Goal: Task Accomplishment & Management: Manage account settings

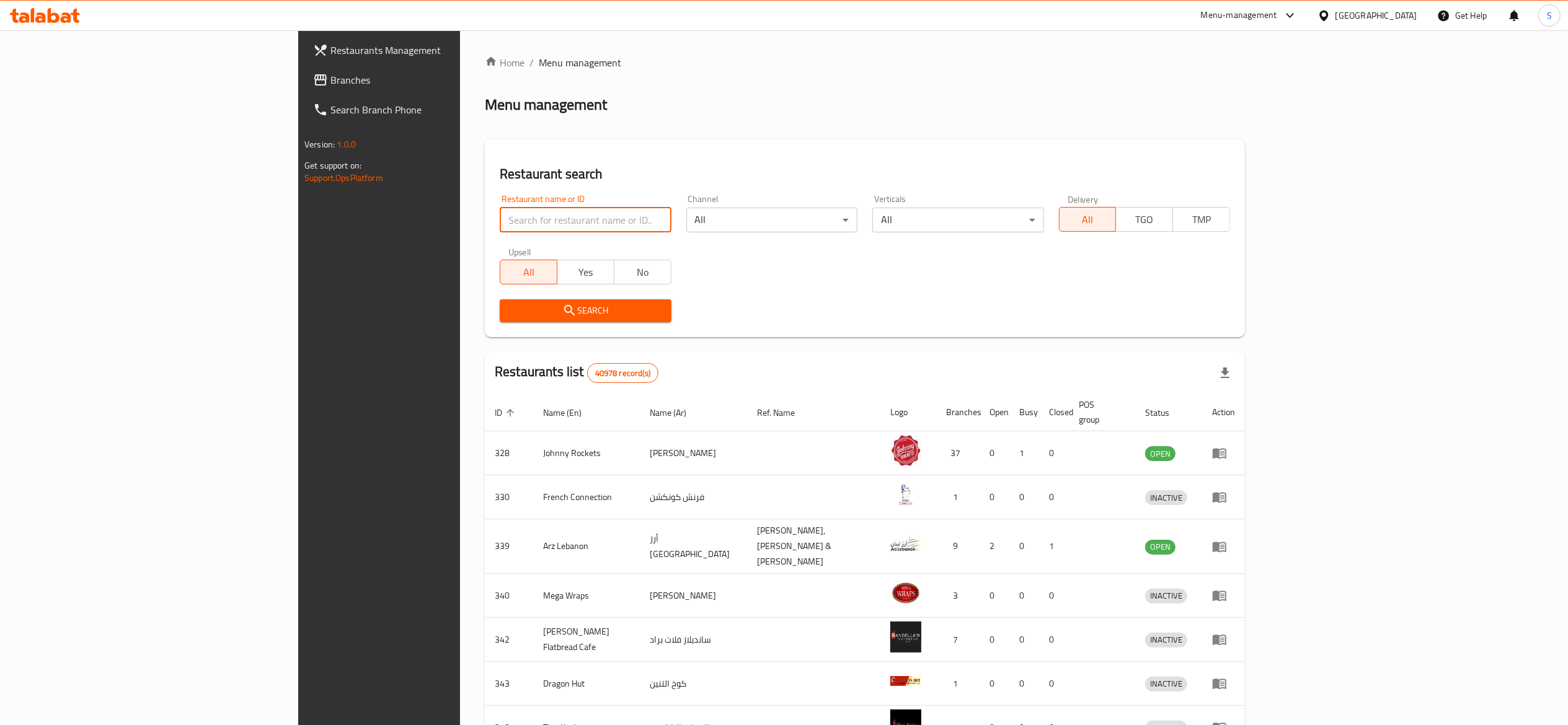
click at [500, 212] on input "search" at bounding box center [585, 220] width 171 height 25
paste input "25858"
type input "25858"
click button "Search" at bounding box center [585, 311] width 171 height 23
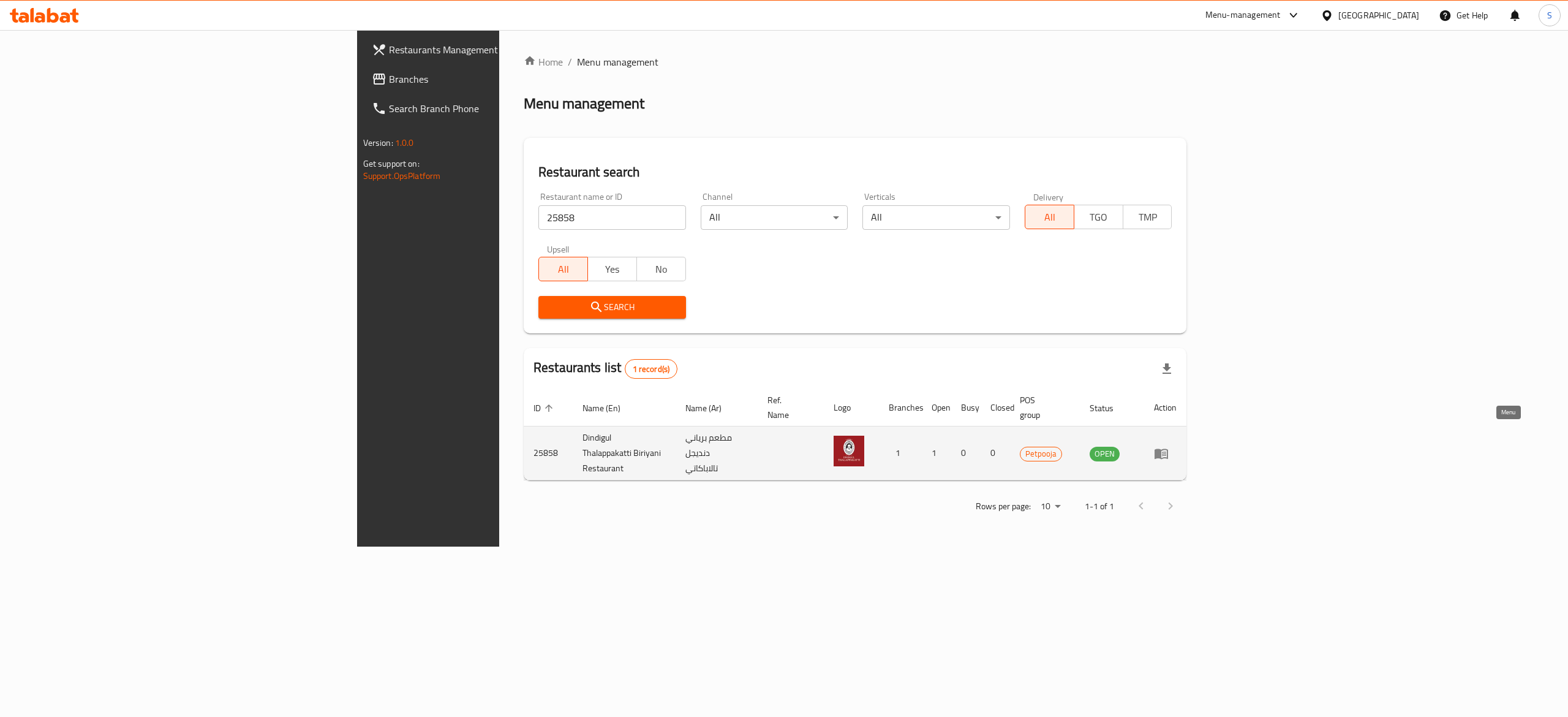
click at [1169, 446] on icon "enhanced table" at bounding box center [1161, 453] width 15 height 15
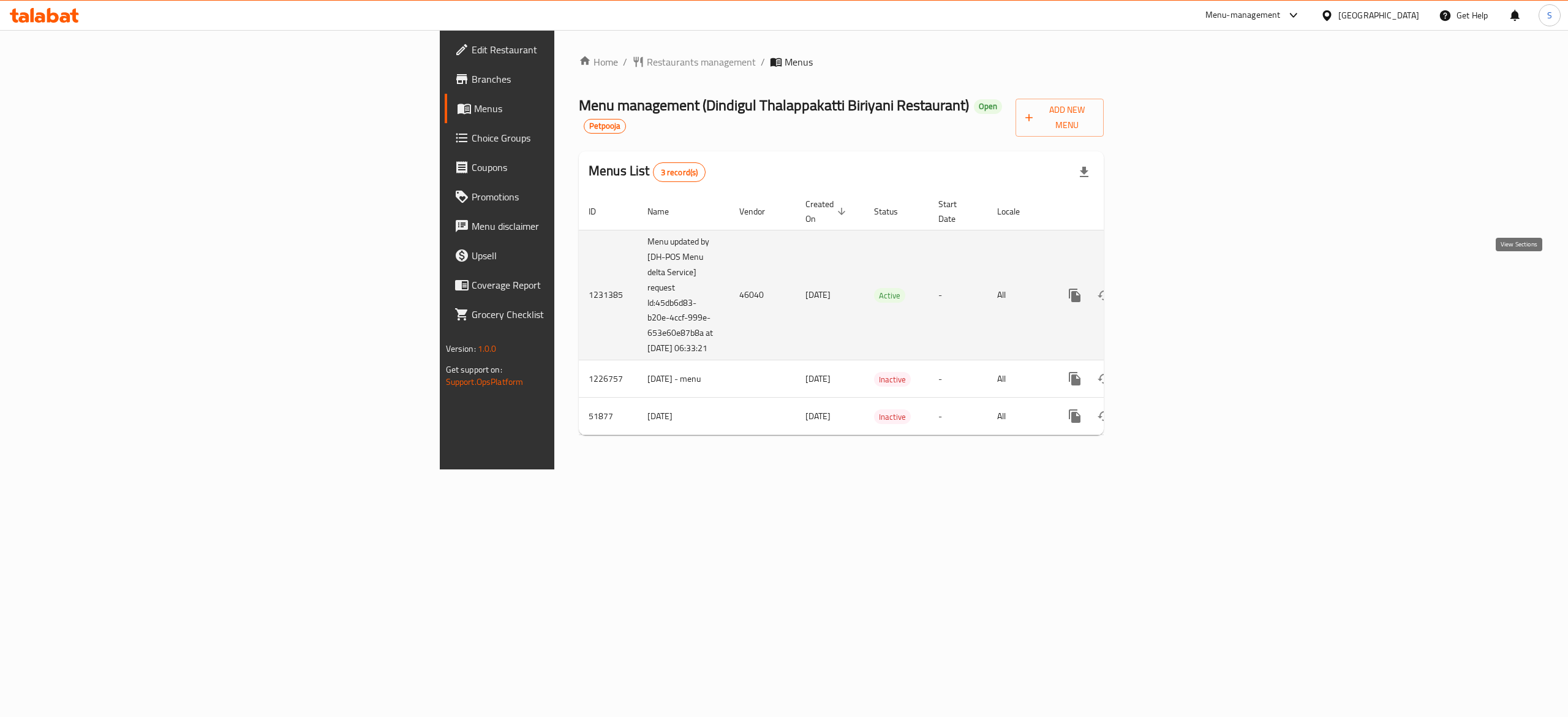
click at [1170, 288] on icon "enhanced table" at bounding box center [1163, 295] width 15 height 15
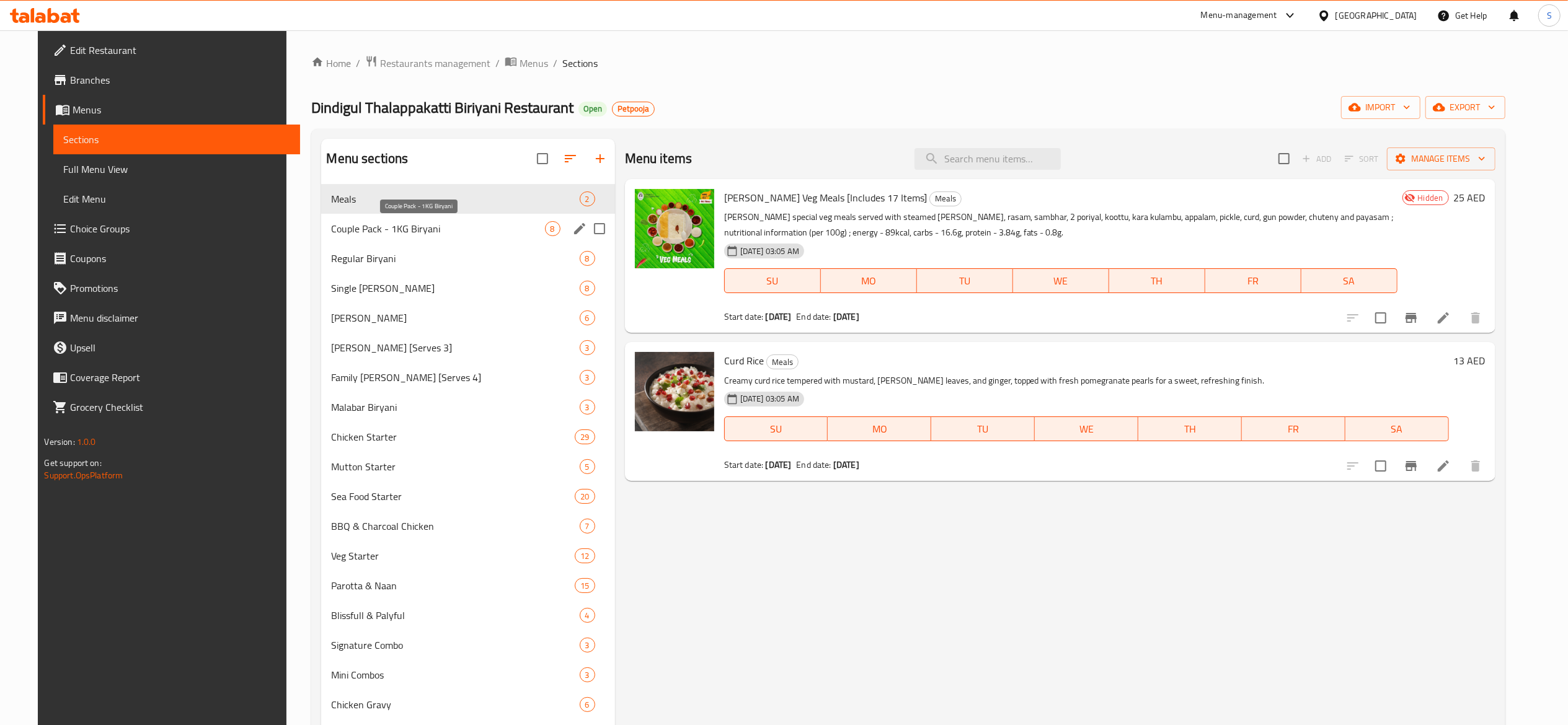
click at [345, 230] on span "Couple Pack - 1KG Biryani" at bounding box center [438, 228] width 213 height 15
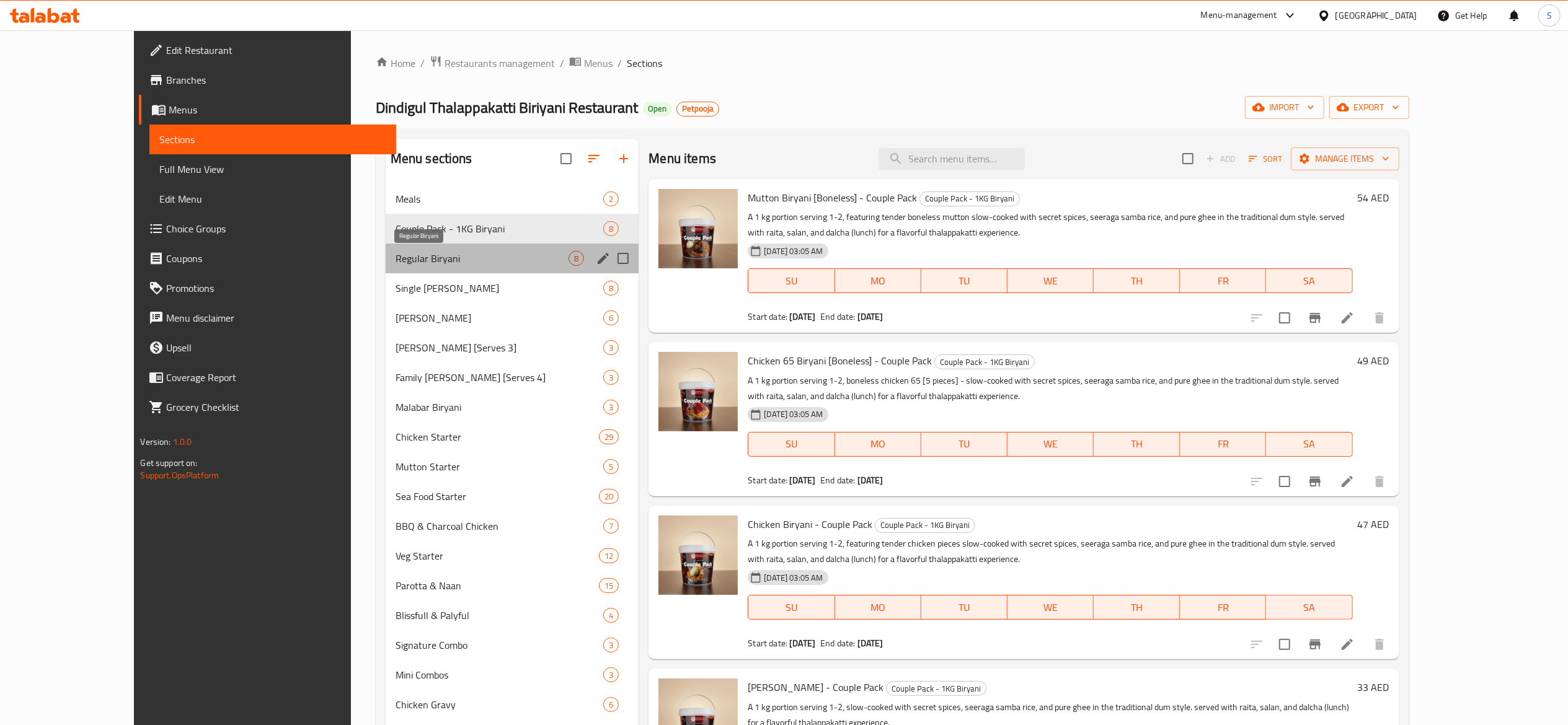
click at [456, 254] on span "Regular Biryani" at bounding box center [483, 258] width 174 height 15
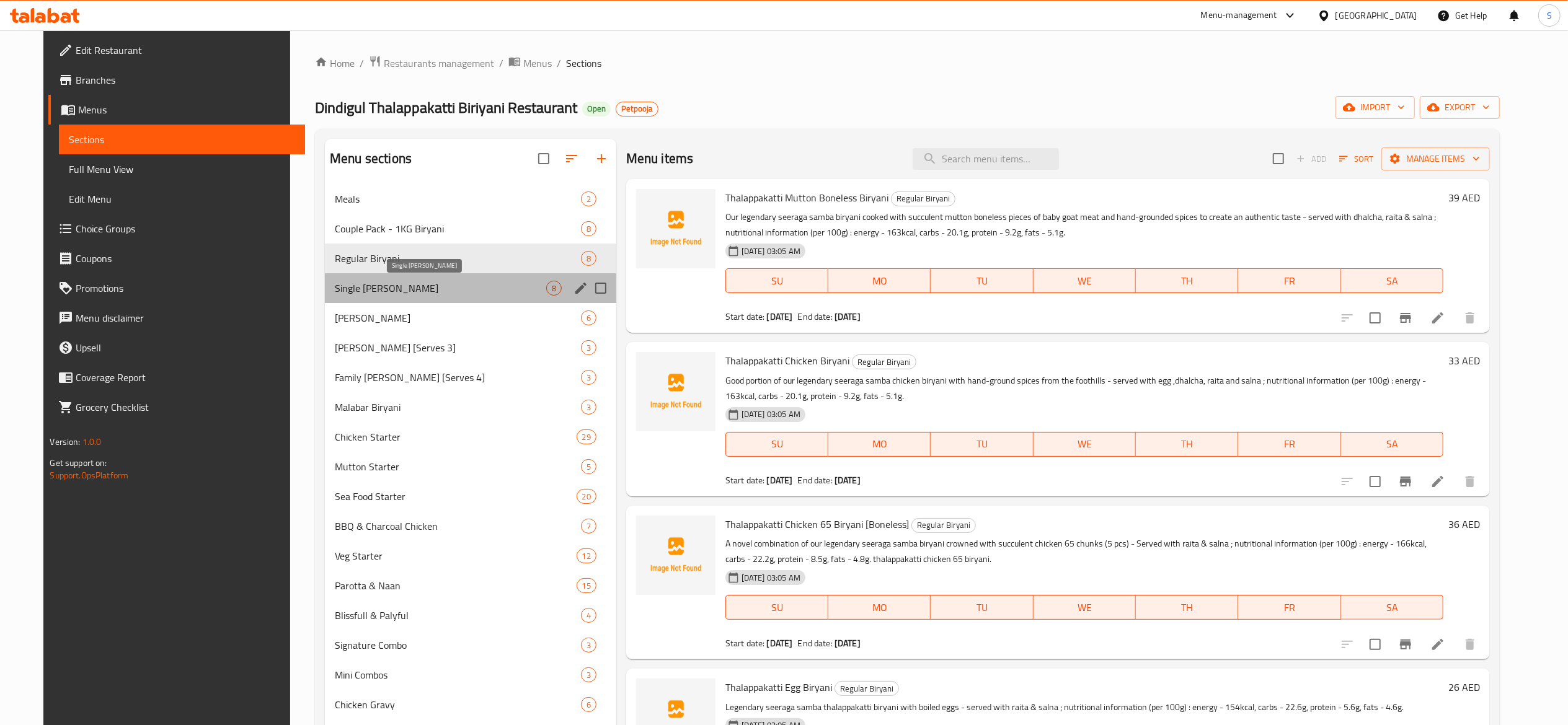
click at [460, 292] on span "Single [PERSON_NAME]" at bounding box center [441, 288] width 212 height 15
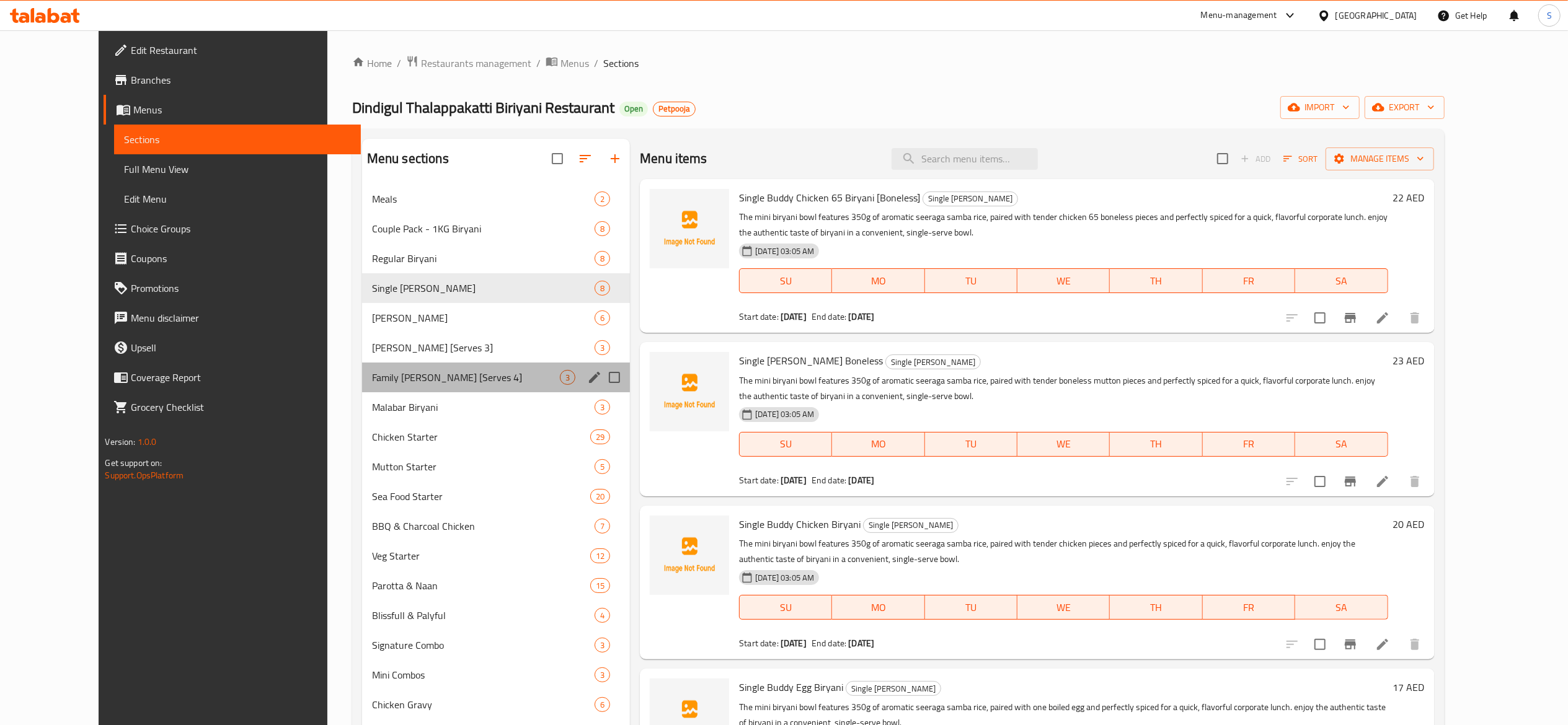
drag, startPoint x: 452, startPoint y: 386, endPoint x: 445, endPoint y: 379, distance: 9.9
click at [452, 383] on div "Family [PERSON_NAME] [Serves 4] 3" at bounding box center [496, 378] width 268 height 29
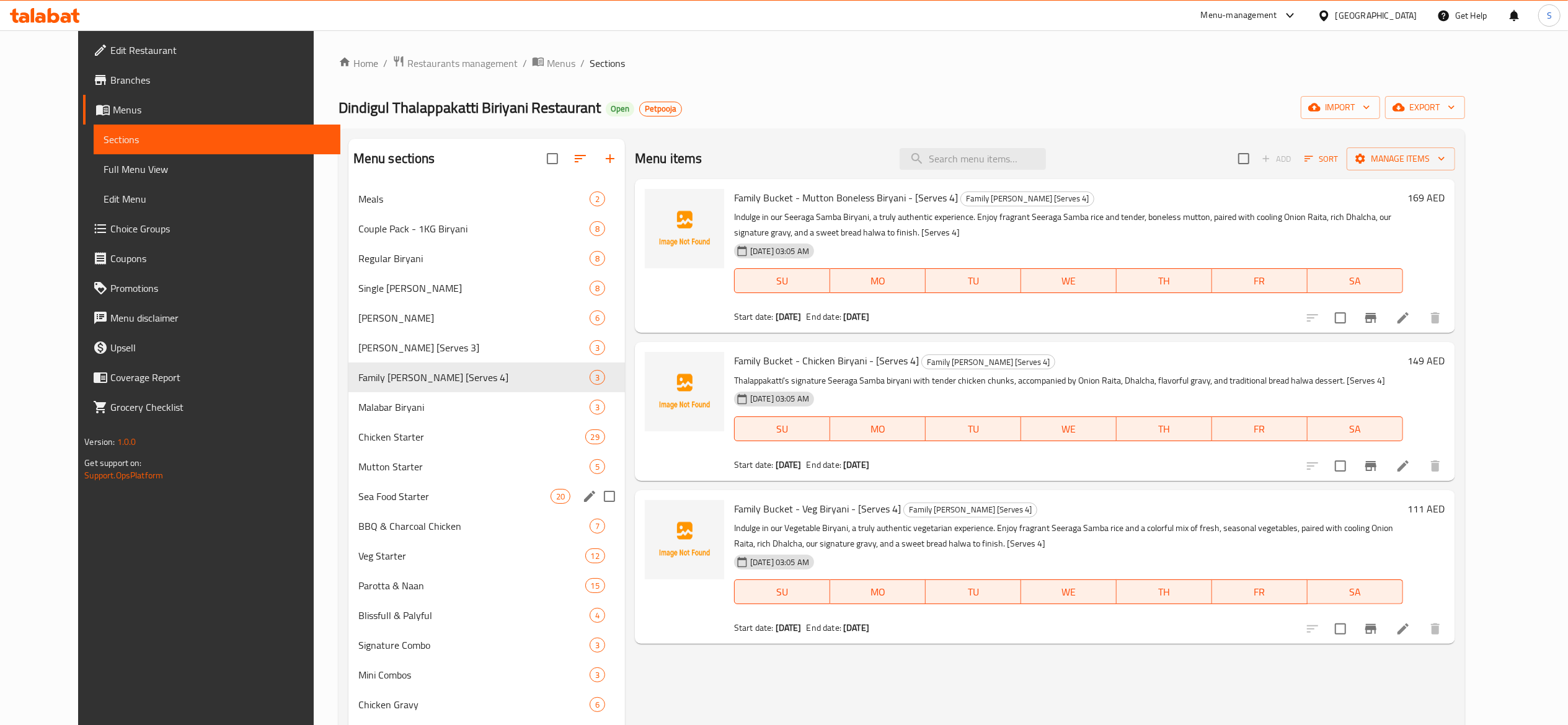
click at [348, 507] on div "Sea Food Starter 20" at bounding box center [486, 496] width 276 height 29
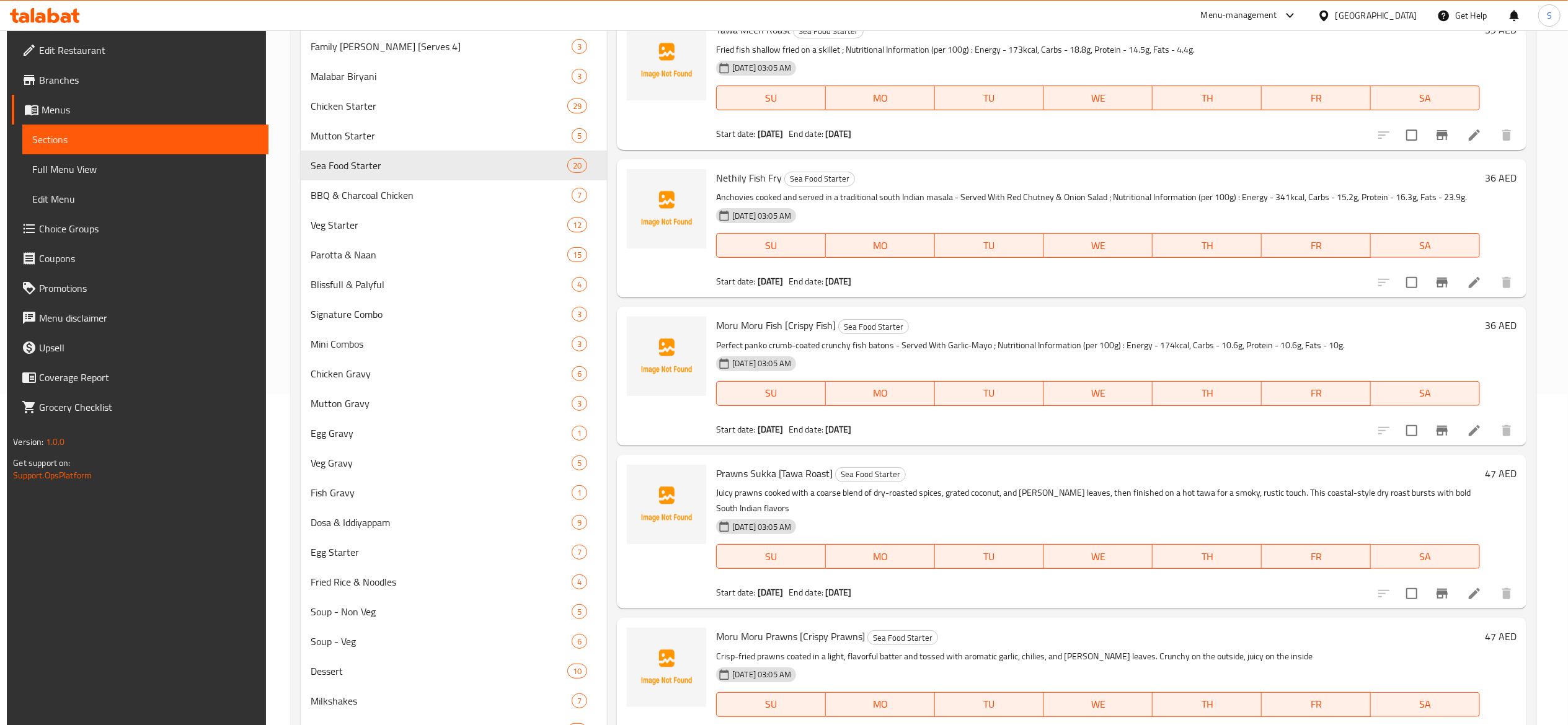
scroll to position [510, 0]
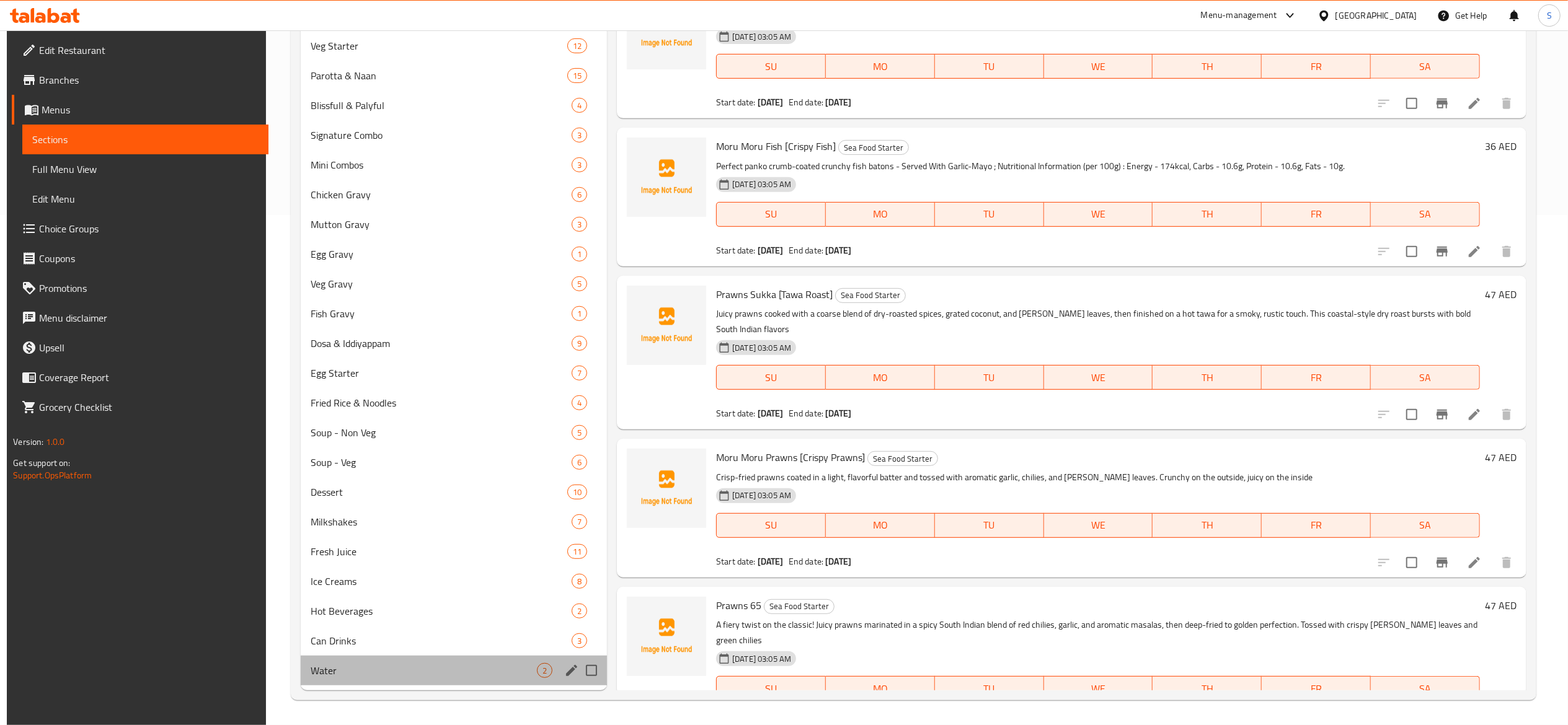
click at [382, 679] on div "Water 2" at bounding box center [454, 670] width 306 height 29
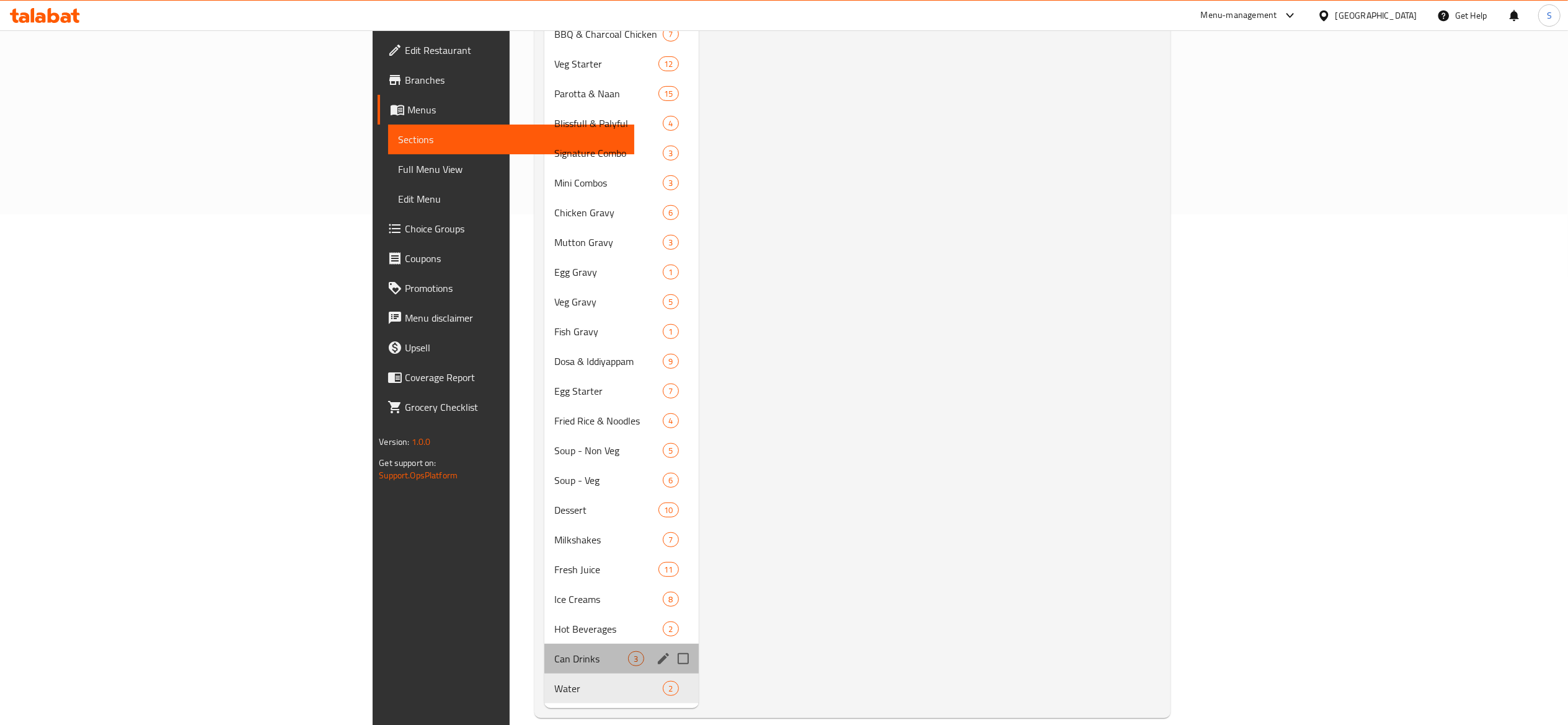
click at [545, 644] on div "Can Drinks 3" at bounding box center [621, 658] width 154 height 29
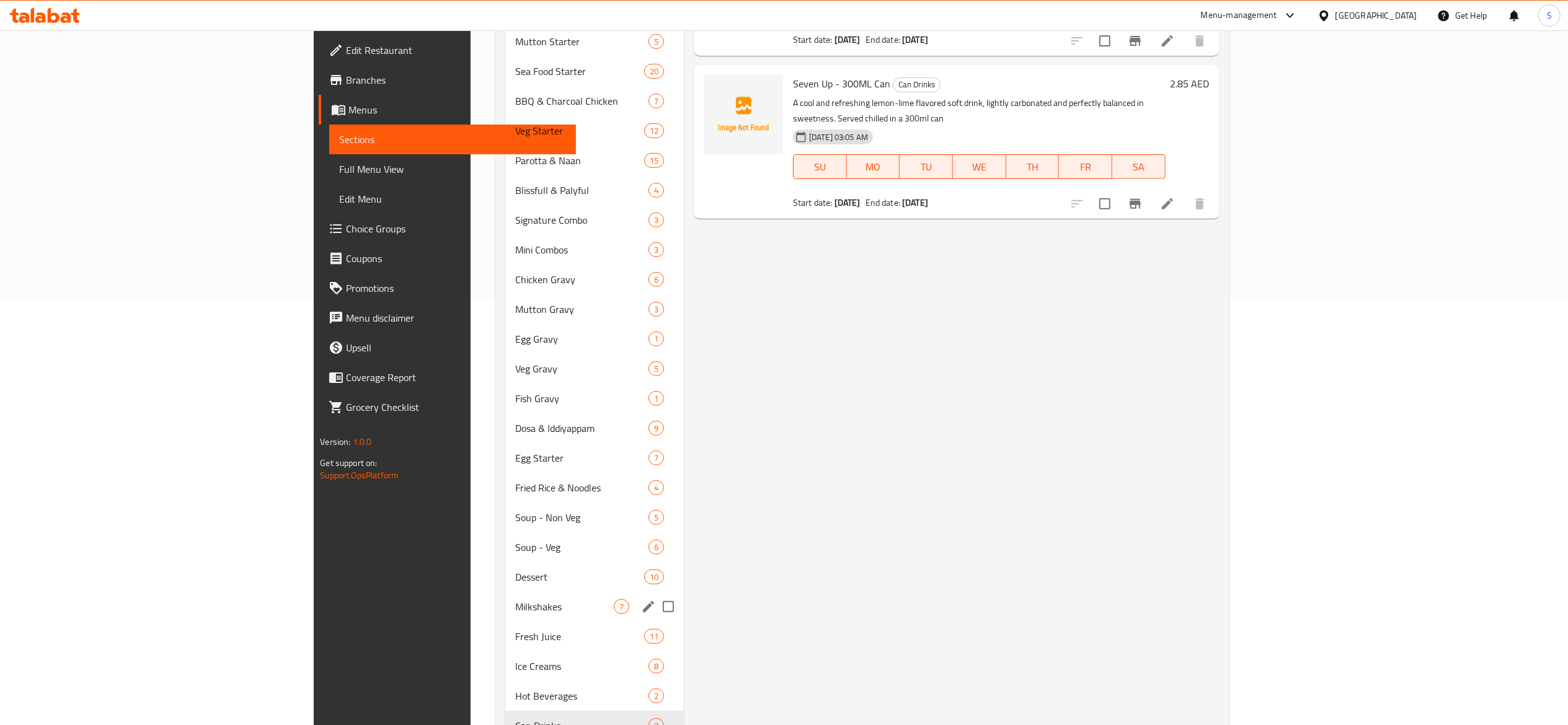
scroll to position [387, 0]
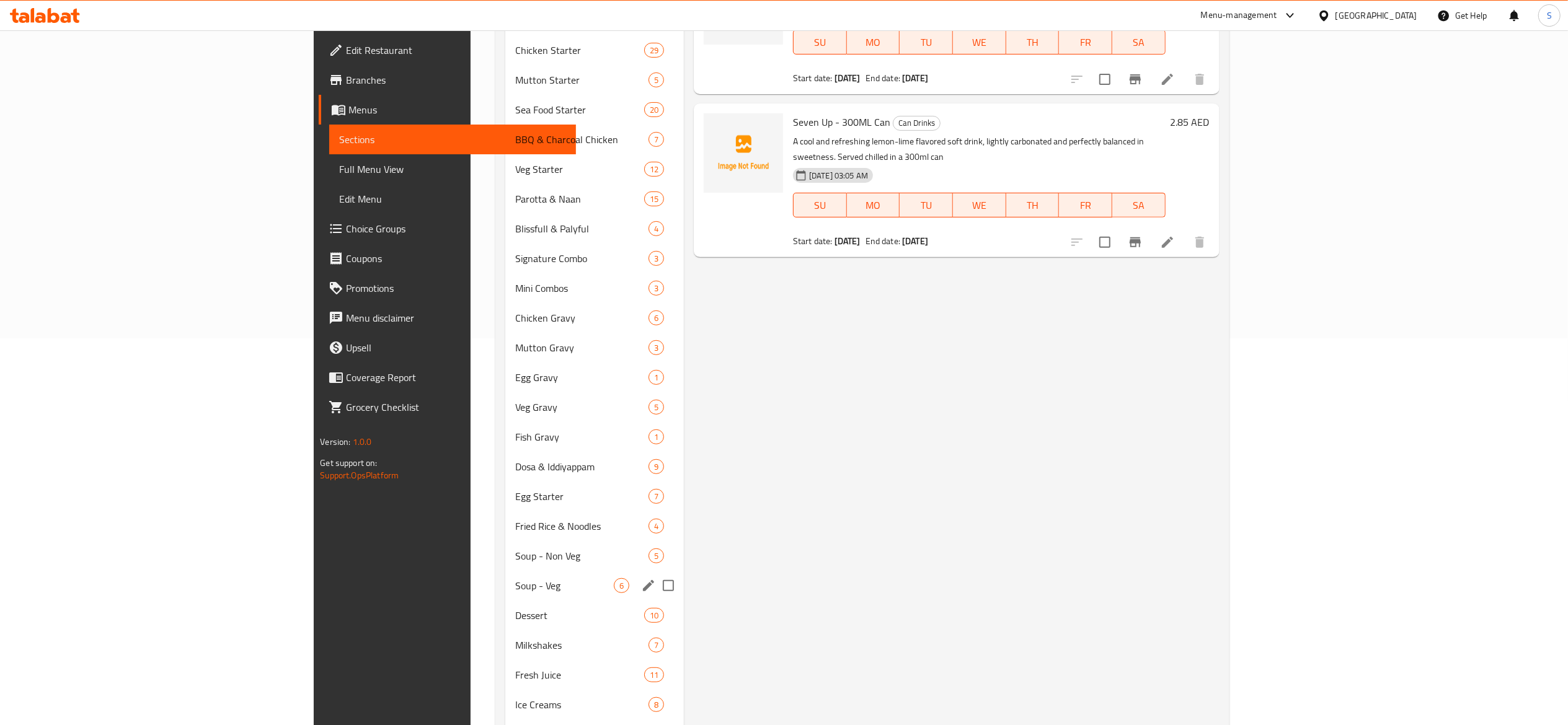
click at [505, 595] on div "Soup - Veg 6" at bounding box center [594, 585] width 178 height 29
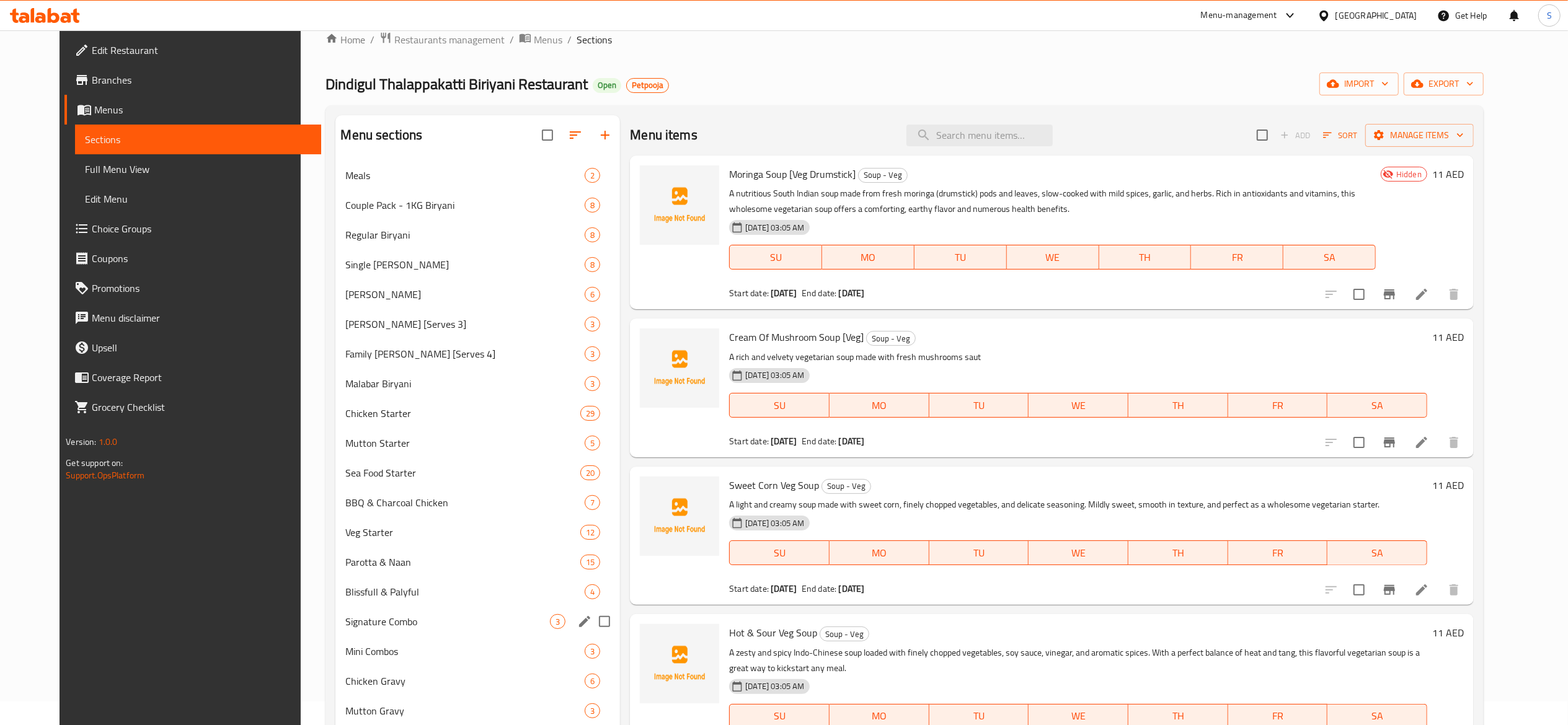
scroll to position [15, 0]
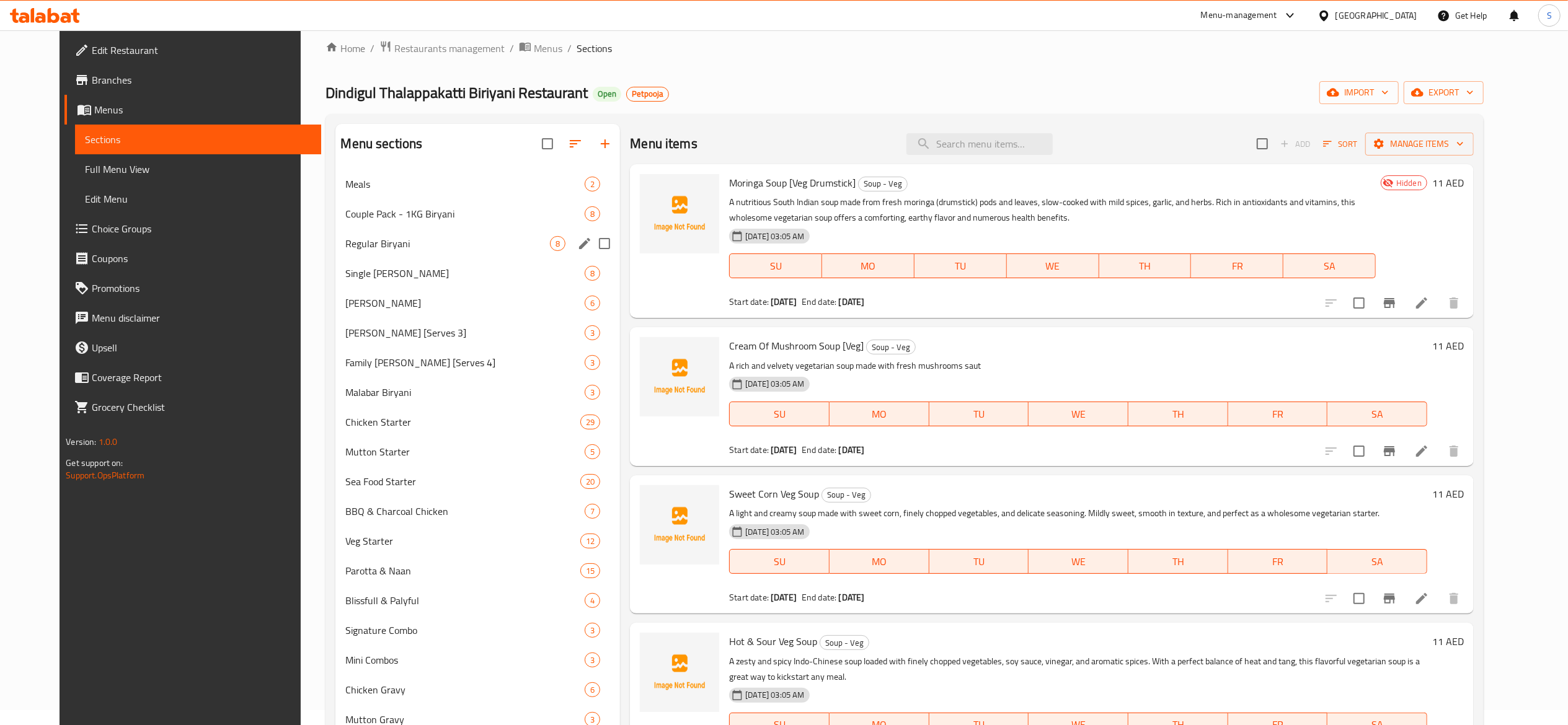
click at [394, 233] on div "Regular Biryani 8" at bounding box center [477, 243] width 285 height 29
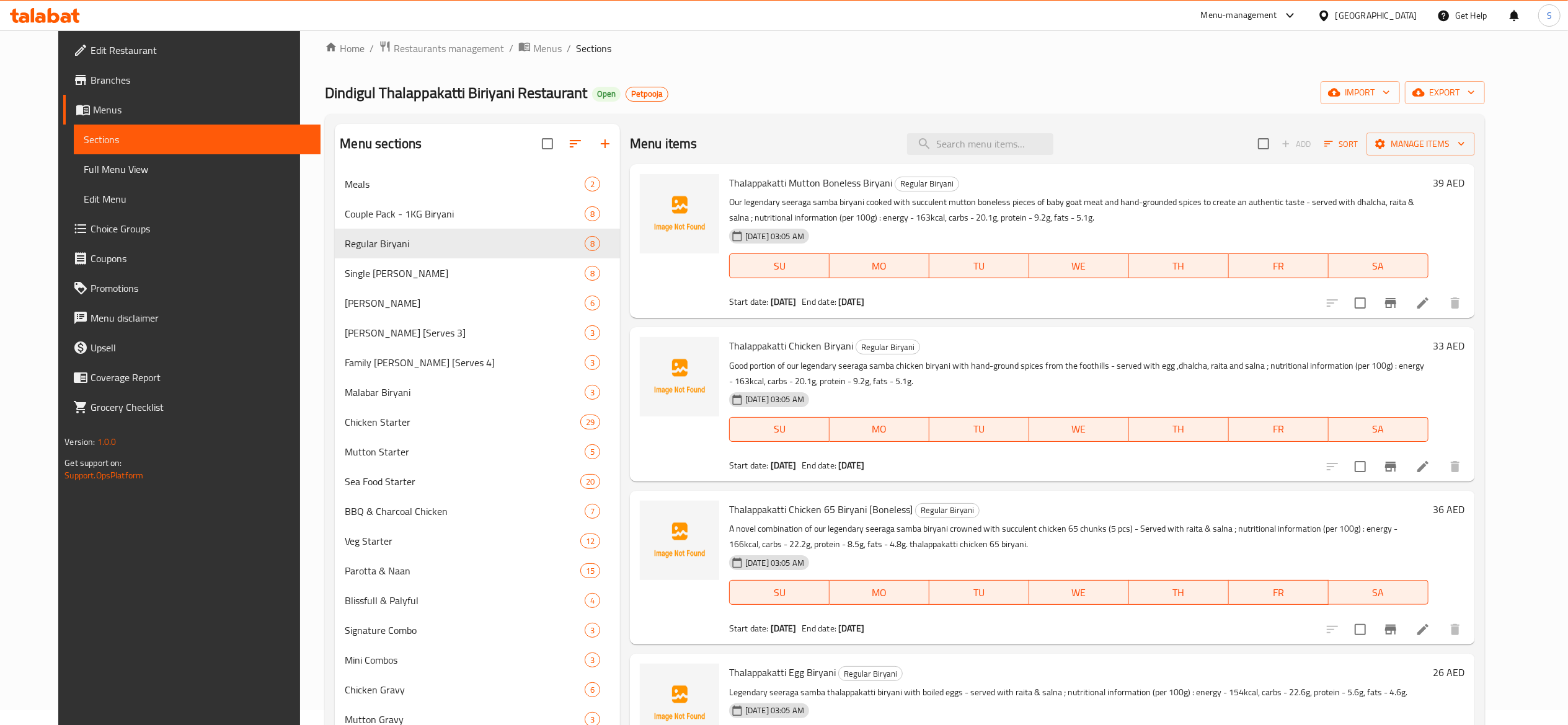
click at [434, 156] on div "Menu sections" at bounding box center [478, 144] width 286 height 40
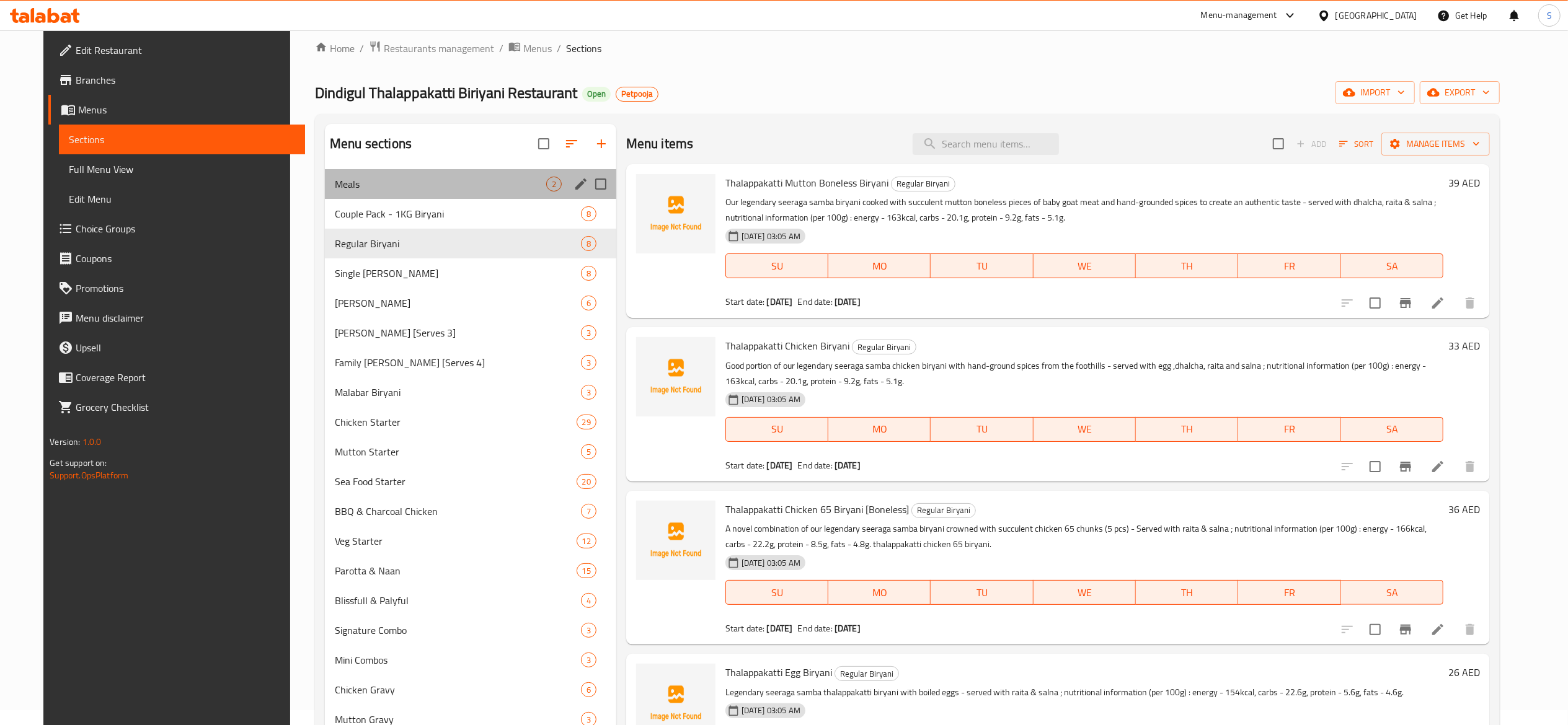
click at [445, 170] on div "Meals 2" at bounding box center [471, 184] width 292 height 29
